Goal: Task Accomplishment & Management: Manage account settings

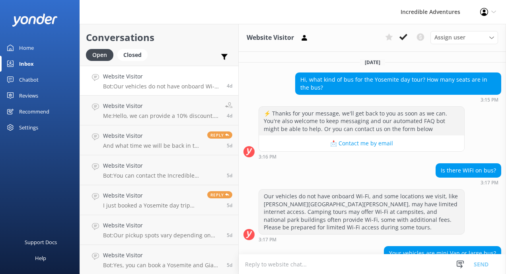
scroll to position [125, 0]
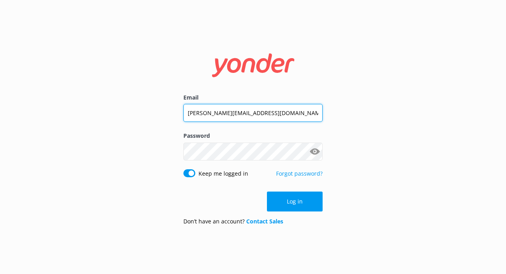
click at [283, 105] on input "[PERSON_NAME][EMAIL_ADDRESS][DOMAIN_NAME]" at bounding box center [252, 113] width 139 height 18
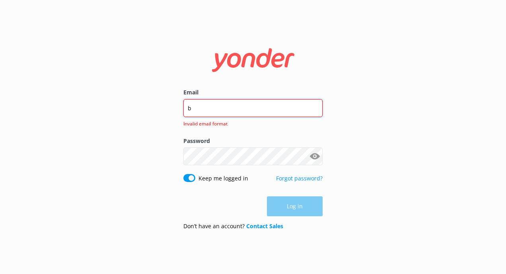
type input "[PERSON_NAME][EMAIL_ADDRESS][DOMAIN_NAME]"
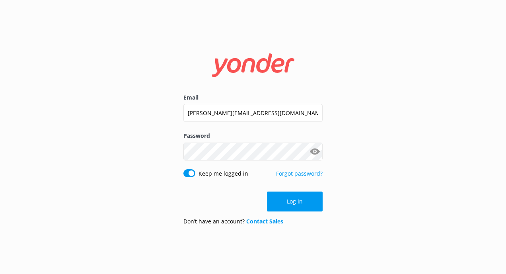
click at [311, 151] on button "Show password" at bounding box center [315, 151] width 16 height 16
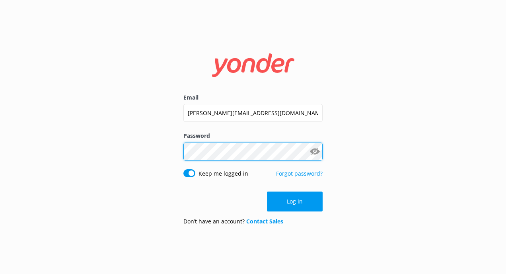
click button "Log in" at bounding box center [295, 201] width 56 height 20
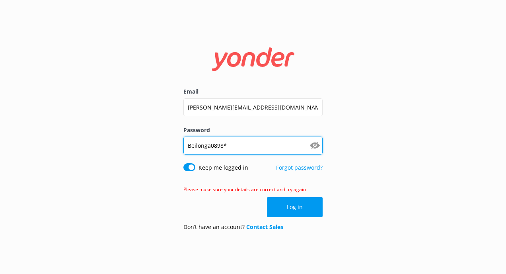
click at [208, 148] on input "Beilonga0898*" at bounding box center [252, 145] width 139 height 18
type input "Bailey0898*"
click button "Log in" at bounding box center [295, 207] width 56 height 20
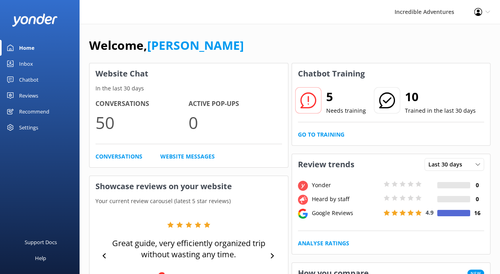
click at [30, 67] on div "Inbox" at bounding box center [26, 64] width 14 height 16
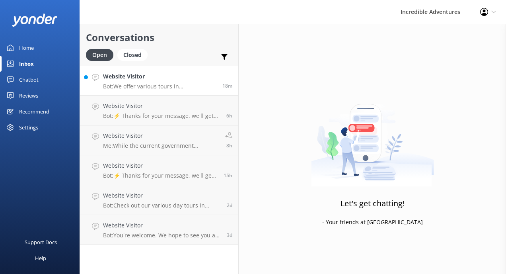
click at [180, 88] on p "Bot: We offer various tours in [GEOGRAPHIC_DATA]! Check out all our Yosemite To…" at bounding box center [159, 86] width 113 height 7
